Goal: Transaction & Acquisition: Purchase product/service

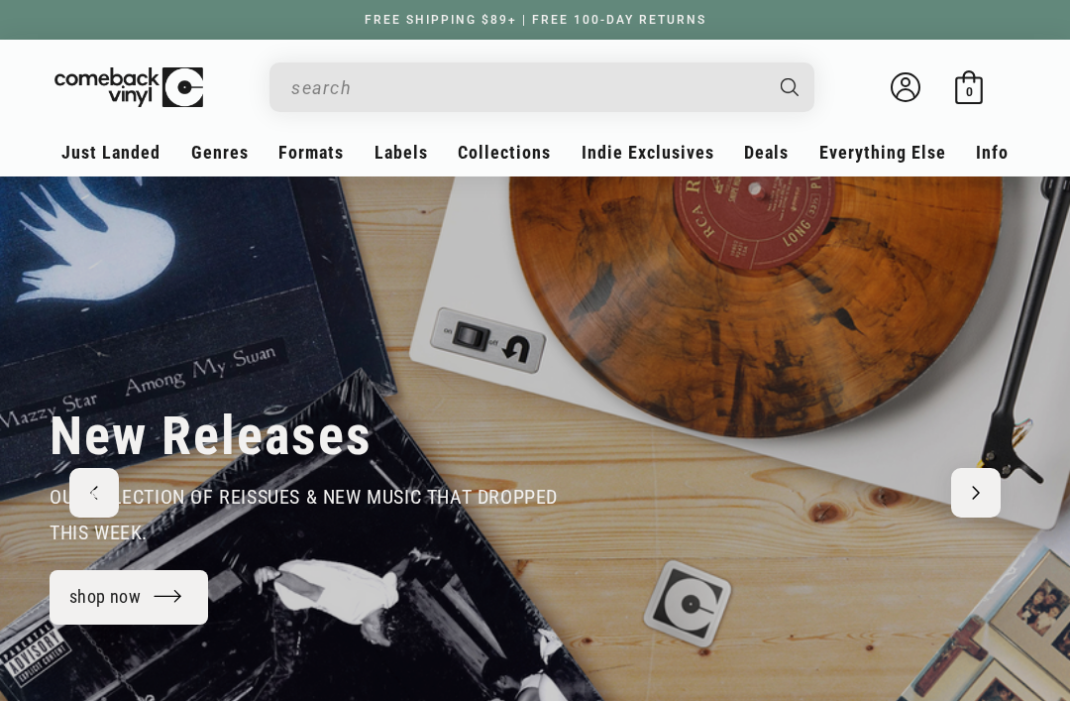
click at [580, 86] on input "Search" at bounding box center [526, 87] width 470 height 41
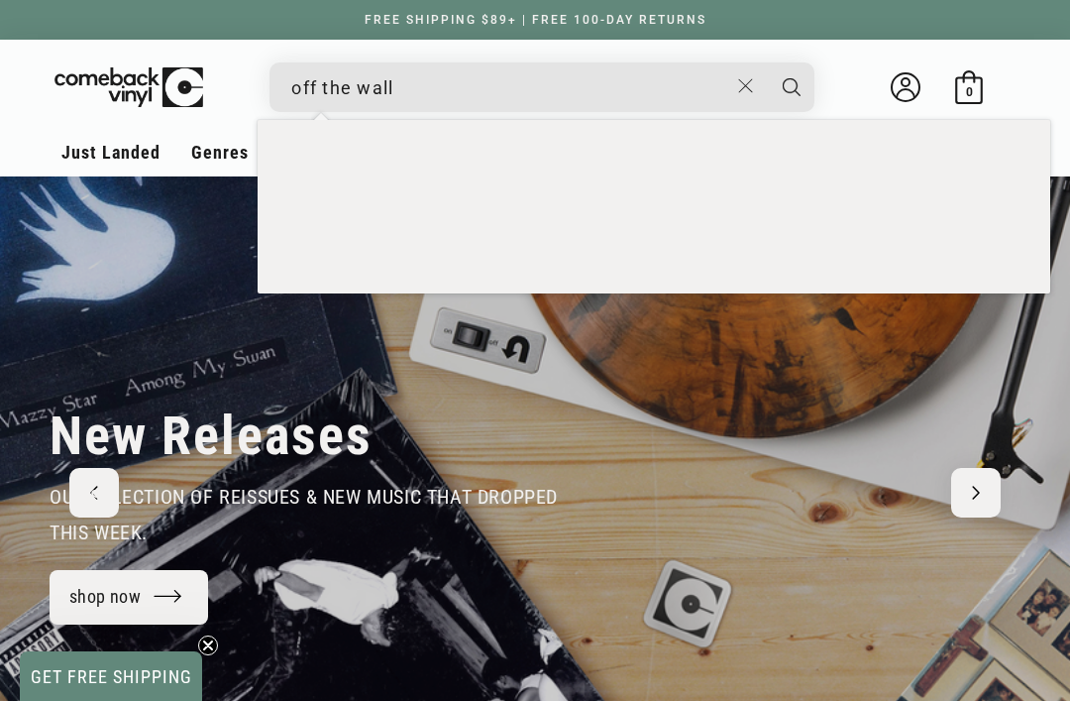
type input "off the wall"
click at [792, 87] on button "Search" at bounding box center [792, 87] width 50 height 50
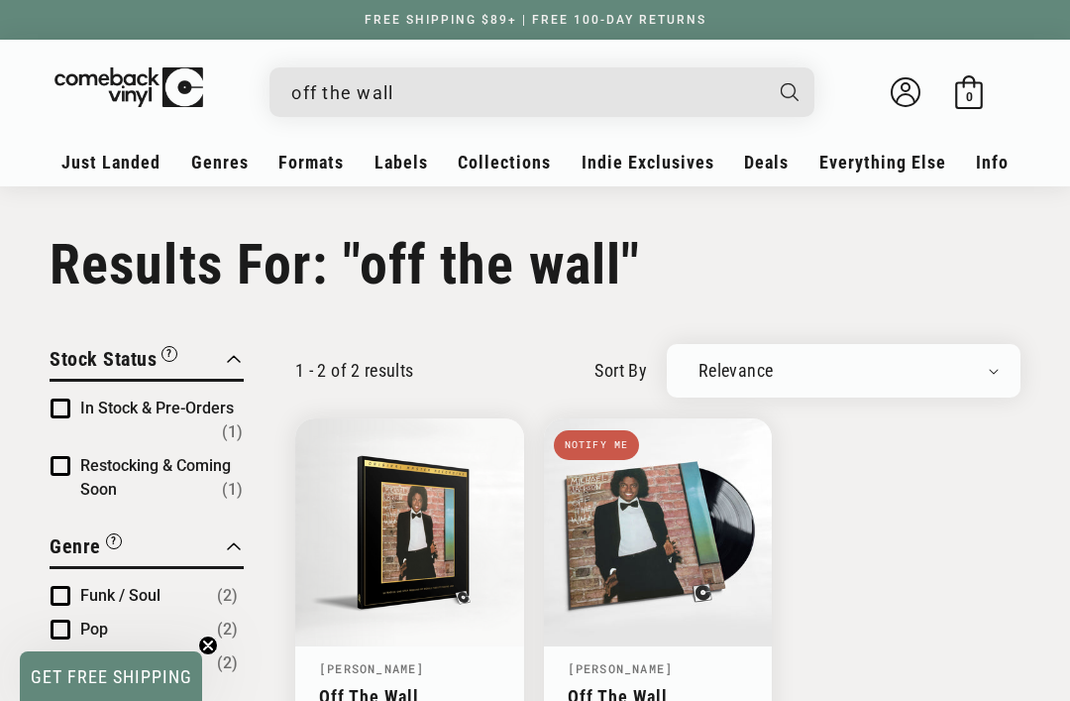
click at [608, 90] on input "off the wall" at bounding box center [526, 92] width 470 height 41
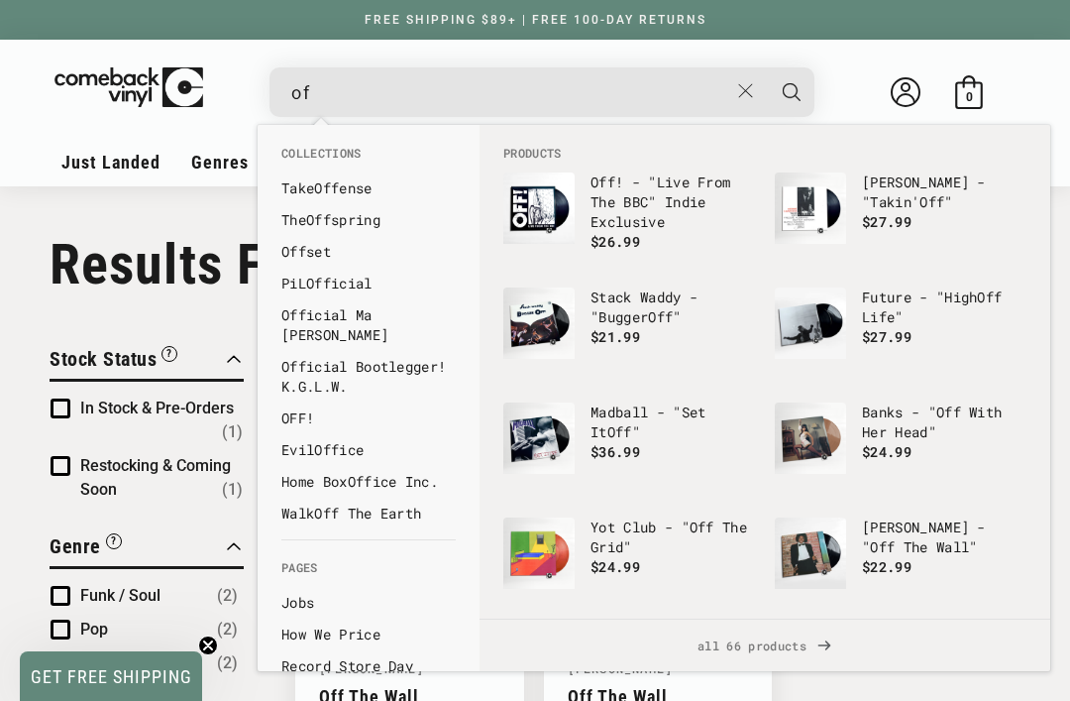
type input "o"
